Goal: Information Seeking & Learning: Learn about a topic

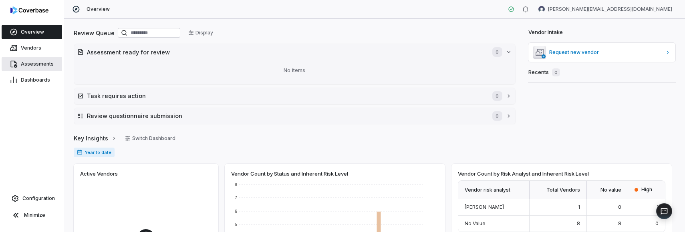
click at [26, 69] on link "Assessments" at bounding box center [32, 64] width 61 height 14
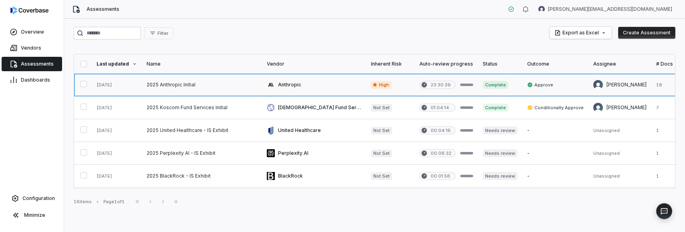
click at [178, 83] on link at bounding box center [202, 85] width 120 height 22
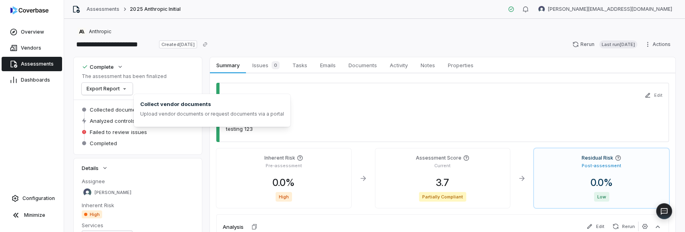
click at [135, 113] on div "Collect vendor documents Upload vendor documents or request documents via a por…" at bounding box center [212, 110] width 157 height 33
click at [119, 110] on span "Collected documents" at bounding box center [117, 109] width 54 height 7
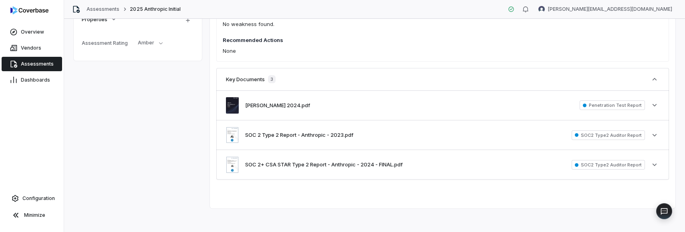
scroll to position [200, 0]
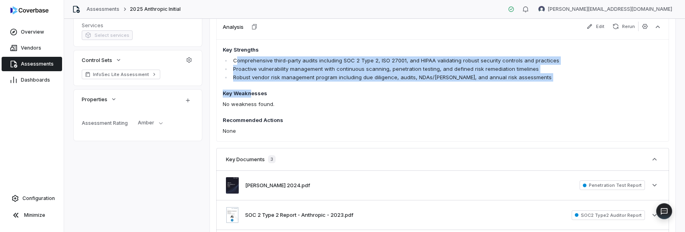
drag, startPoint x: 237, startPoint y: 62, endPoint x: 250, endPoint y: 89, distance: 29.8
click at [250, 89] on span "Key Strengths Comprehensive third-party audits including SOC 2 Type 2, ISO 2700…" at bounding box center [399, 90] width 352 height 89
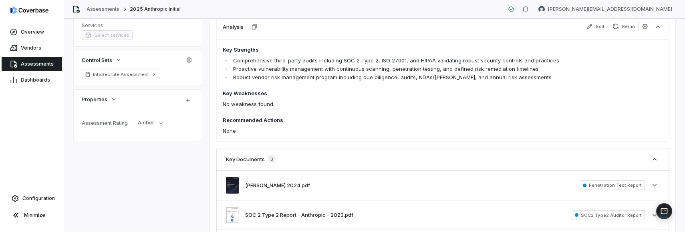
drag, startPoint x: 250, startPoint y: 89, endPoint x: 252, endPoint y: 133, distance: 44.1
click at [252, 133] on p "None" at bounding box center [399, 131] width 352 height 8
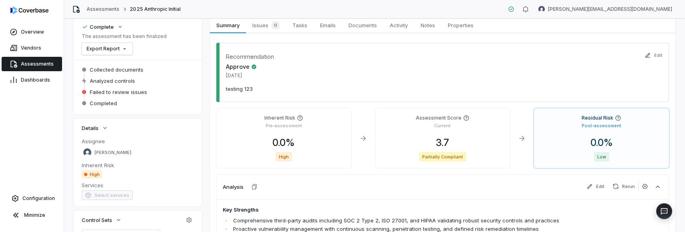
scroll to position [0, 0]
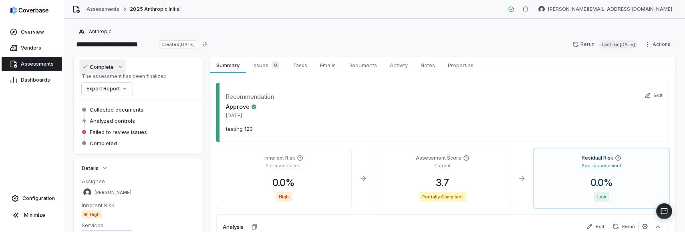
click at [120, 65] on icon "button" at bounding box center [120, 67] width 6 height 6
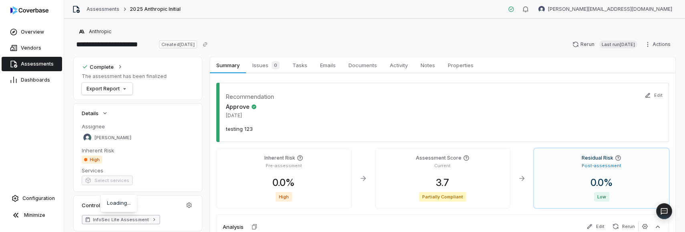
click at [132, 223] on span "InfoSec Lite Assessment" at bounding box center [121, 220] width 56 height 6
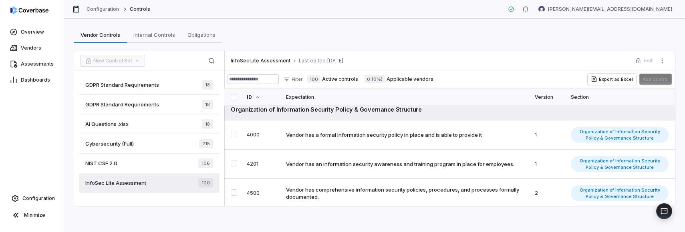
scroll to position [240, 0]
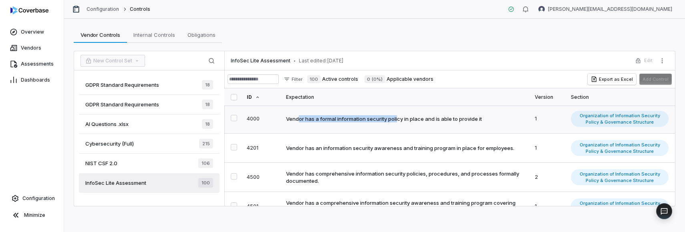
drag, startPoint x: 299, startPoint y: 132, endPoint x: 399, endPoint y: 128, distance: 100.2
click at [399, 123] on div "Vendor has a formal information security policy in place and is able to provide…" at bounding box center [384, 118] width 196 height 7
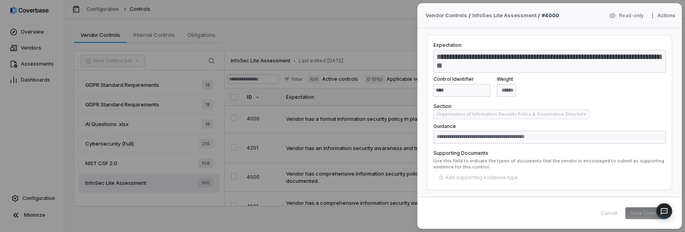
click at [325, 155] on div "**********" at bounding box center [342, 116] width 685 height 232
drag, startPoint x: 359, startPoint y: 157, endPoint x: 375, endPoint y: 157, distance: 16.4
click at [375, 157] on div "**********" at bounding box center [342, 116] width 685 height 232
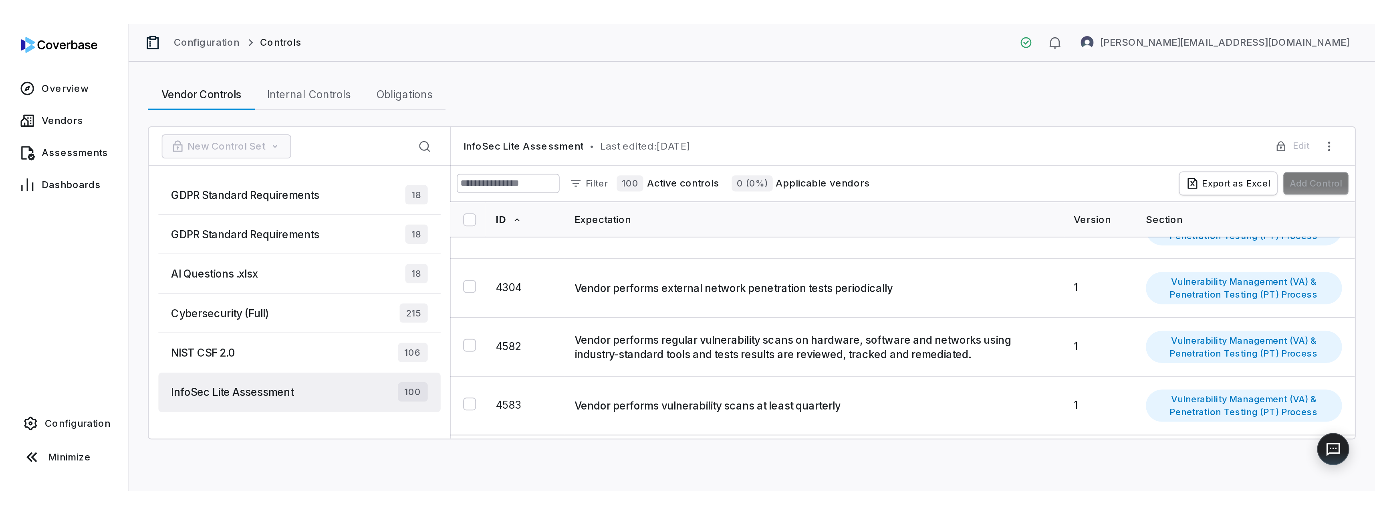
scroll to position [545, 0]
